Goal: Task Accomplishment & Management: Complete application form

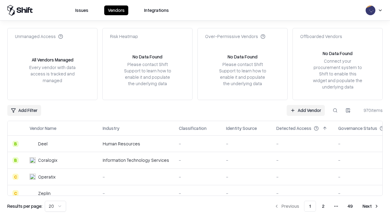
click at [305, 110] on link "Add Vendor" at bounding box center [305, 110] width 38 height 11
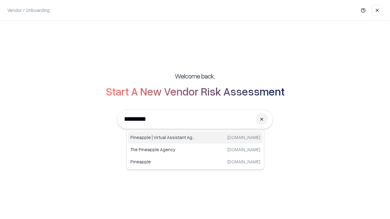
click at [195, 138] on div "Pineapple | Virtual Assistant Agency [DOMAIN_NAME]" at bounding box center [195, 138] width 135 height 12
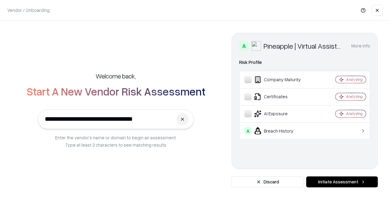
type input "**********"
click at [342, 182] on button "Initiate Assessment" at bounding box center [342, 182] width 72 height 11
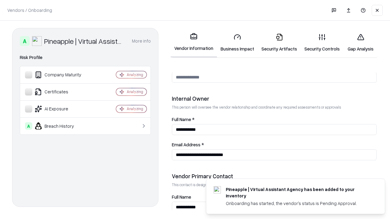
scroll to position [315, 0]
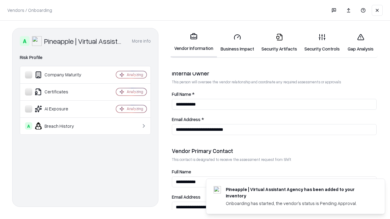
click at [237, 43] on link "Business Impact" at bounding box center [237, 43] width 41 height 28
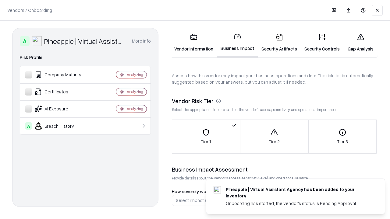
click at [360, 43] on link "Gap Analysis" at bounding box center [360, 43] width 34 height 28
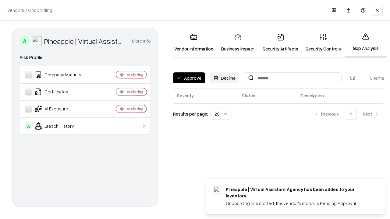
click at [189, 78] on button "Approve" at bounding box center [189, 77] width 32 height 11
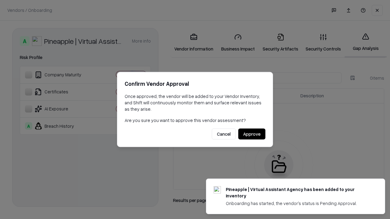
click at [251, 134] on button "Approve" at bounding box center [251, 134] width 27 height 11
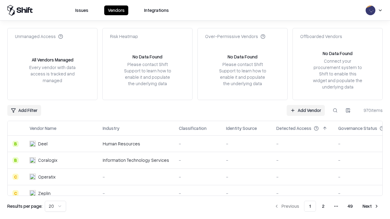
type input "**********"
click at [305, 110] on link "Add Vendor" at bounding box center [305, 110] width 38 height 11
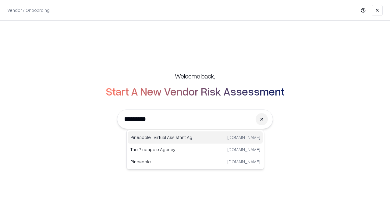
click at [195, 138] on div "Pineapple | Virtual Assistant Agency [DOMAIN_NAME]" at bounding box center [195, 138] width 135 height 12
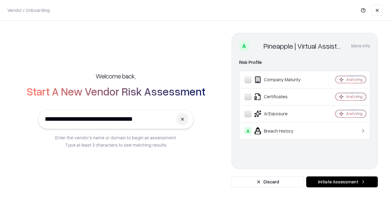
type input "**********"
click at [342, 182] on button "Initiate Assessment" at bounding box center [342, 182] width 72 height 11
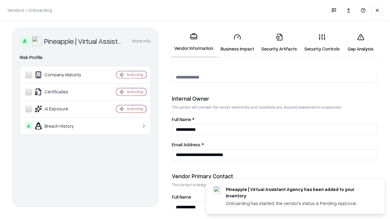
scroll to position [315, 0]
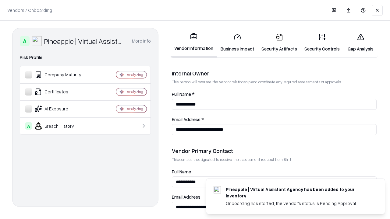
click at [360, 43] on link "Gap Analysis" at bounding box center [360, 43] width 34 height 28
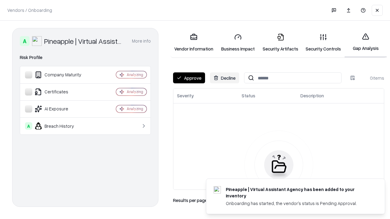
click at [189, 78] on button "Approve" at bounding box center [189, 77] width 32 height 11
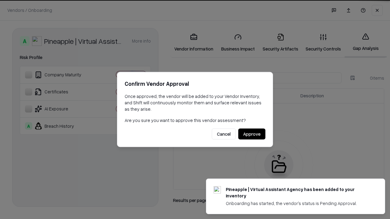
click at [251, 134] on button "Approve" at bounding box center [251, 134] width 27 height 11
